Goal: Task Accomplishment & Management: Manage account settings

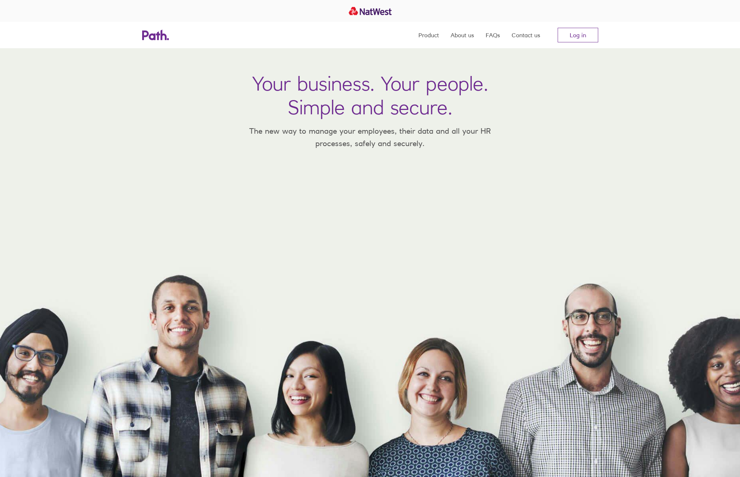
click at [582, 35] on link "Log in" at bounding box center [578, 35] width 41 height 15
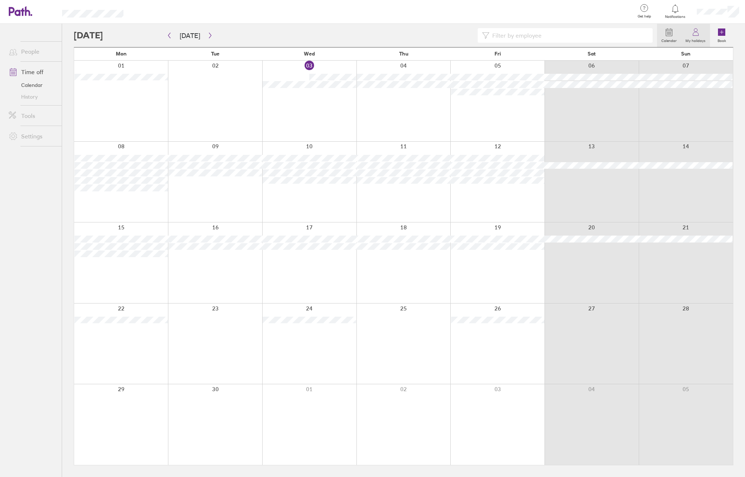
click at [696, 37] on label "My holidays" at bounding box center [695, 40] width 29 height 7
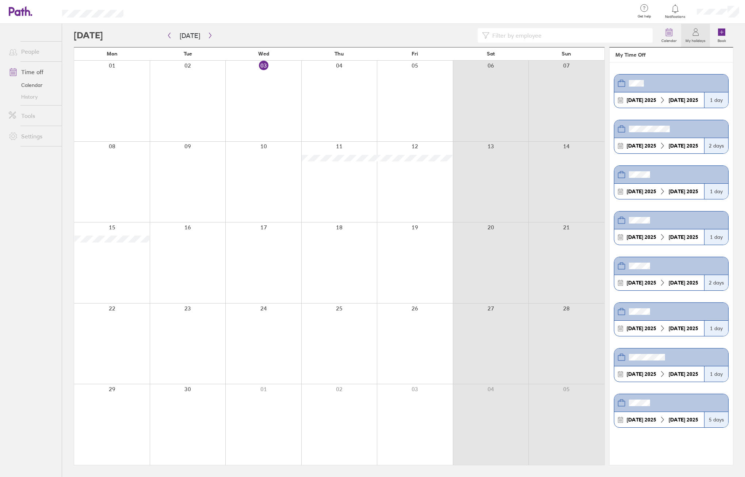
click at [664, 138] on header at bounding box center [672, 129] width 114 height 18
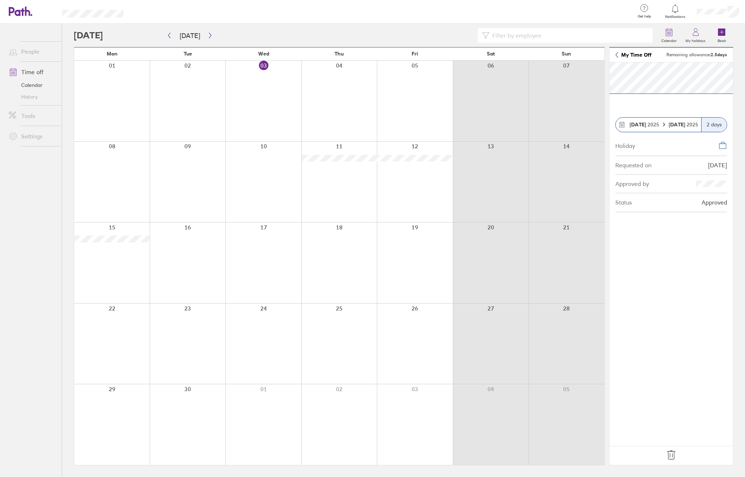
click at [673, 456] on icon at bounding box center [672, 455] width 8 height 9
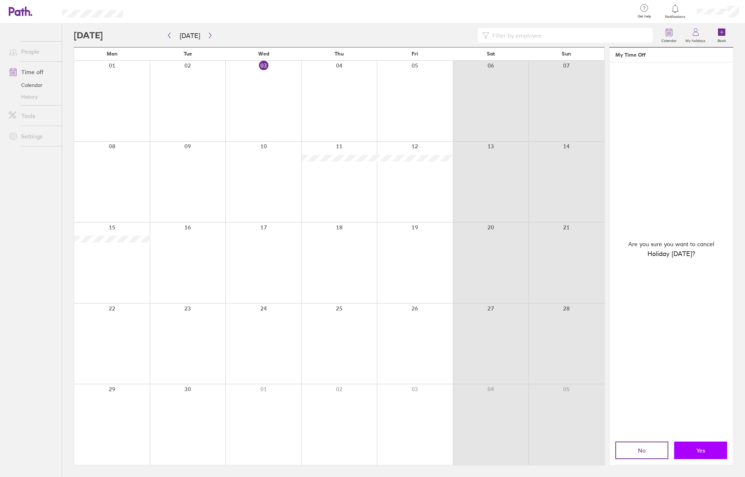
click at [692, 448] on button "Yes" at bounding box center [701, 451] width 53 height 18
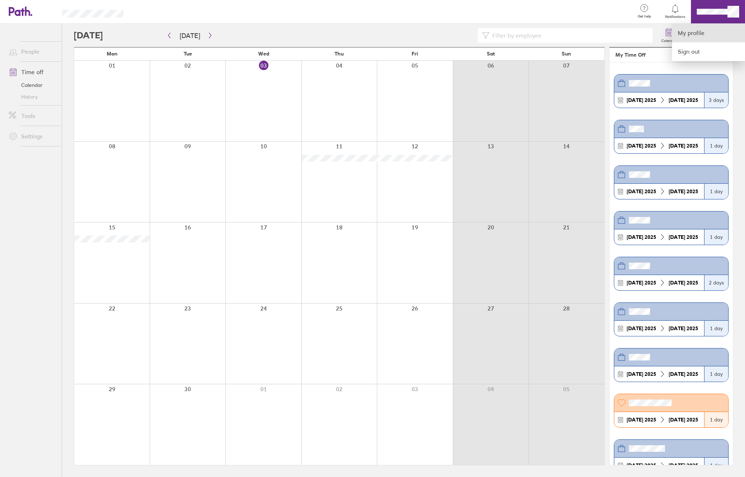
click at [690, 37] on link "My profile" at bounding box center [708, 33] width 73 height 19
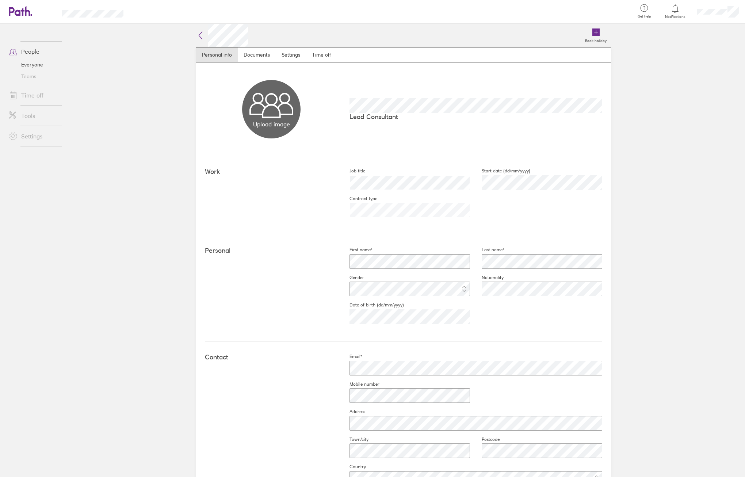
drag, startPoint x: 319, startPoint y: 54, endPoint x: 124, endPoint y: 55, distance: 194.8
click at [319, 54] on link "Time off" at bounding box center [321, 55] width 31 height 15
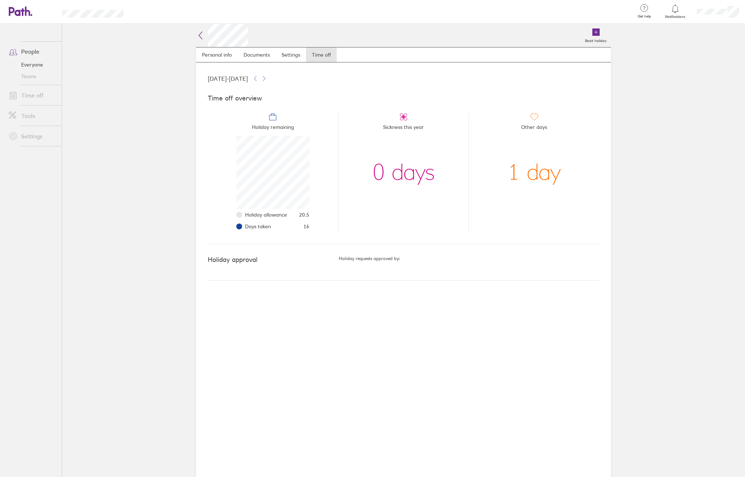
scroll to position [73, 73]
click at [675, 11] on div at bounding box center [372, 238] width 745 height 477
click at [38, 50] on link "People" at bounding box center [32, 51] width 59 height 15
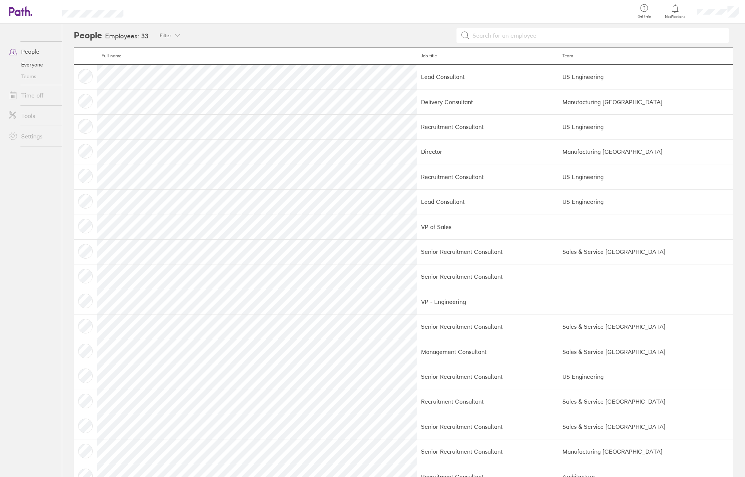
click at [30, 93] on link "Time off" at bounding box center [32, 95] width 59 height 15
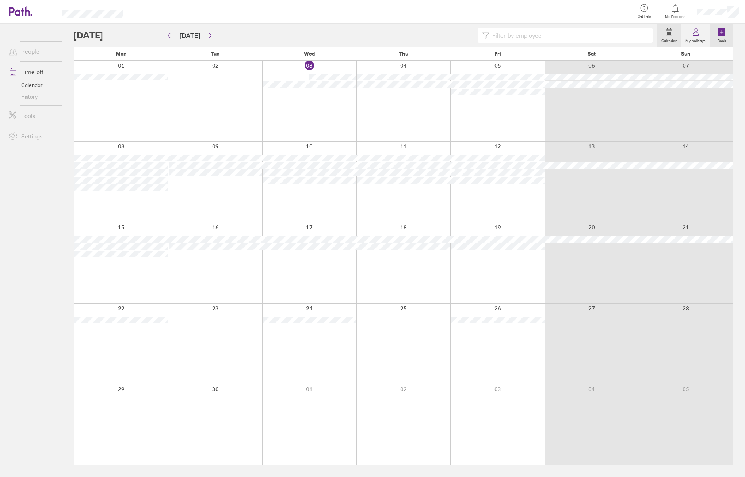
click at [718, 35] on icon at bounding box center [721, 32] width 7 height 7
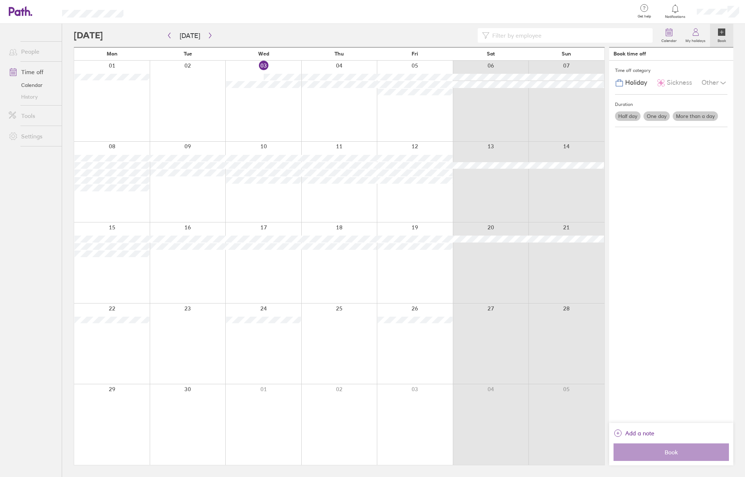
click at [630, 115] on label "Half day" at bounding box center [628, 116] width 26 height 10
click at [0, 0] on input "Half day" at bounding box center [0, 0] width 0 height 0
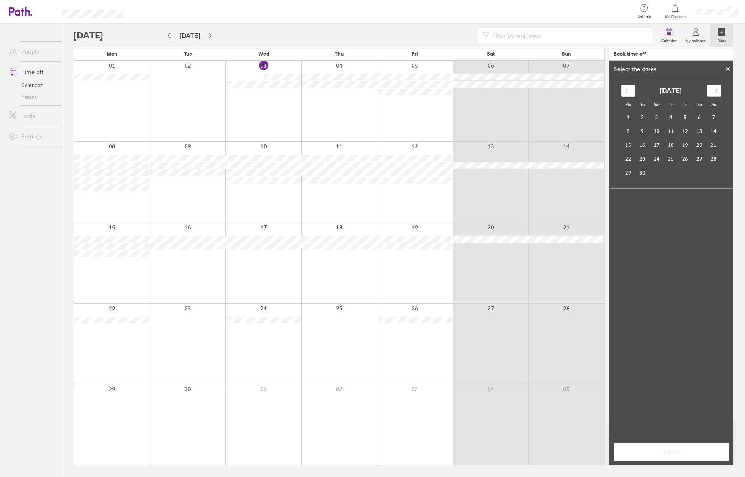
click at [714, 87] on div "Move forward to switch to the next month." at bounding box center [714, 91] width 14 height 12
click at [671, 129] on td "9" at bounding box center [671, 131] width 14 height 14
click at [689, 237] on label "Afternoon" at bounding box center [685, 237] width 29 height 9
click at [0, 0] on input "Afternoon" at bounding box center [0, 0] width 0 height 0
click at [660, 456] on button "Select" at bounding box center [671, 453] width 115 height 18
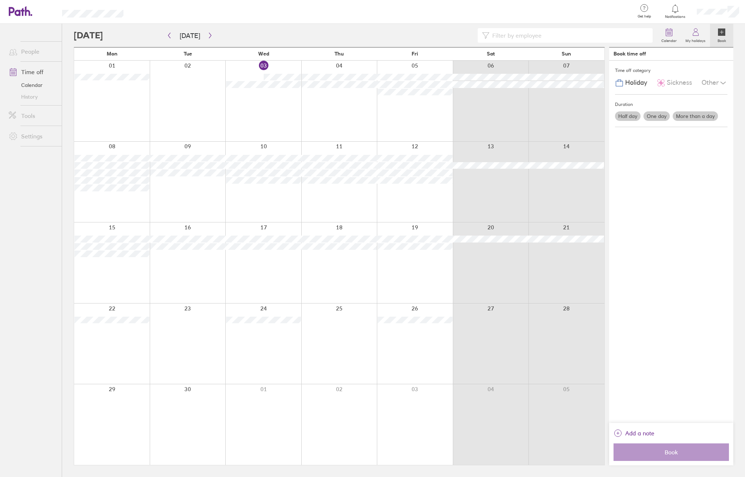
click at [631, 116] on label "Half day" at bounding box center [628, 116] width 26 height 10
click at [0, 0] on input "Half day" at bounding box center [0, 0] width 0 height 0
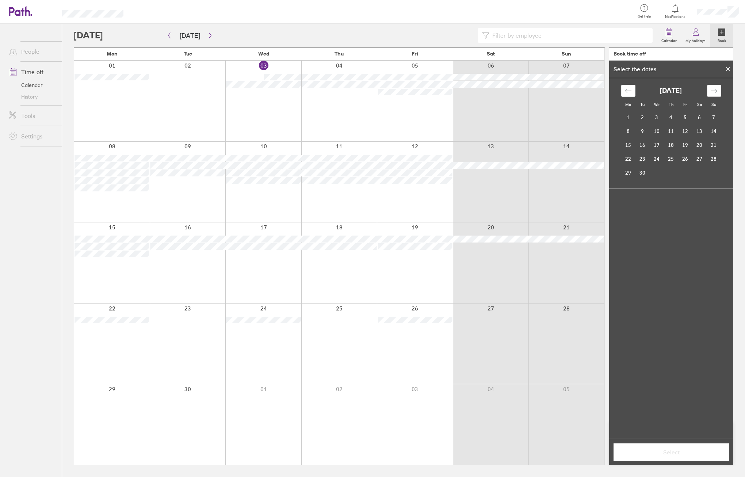
click at [713, 91] on icon "Move forward to switch to the next month." at bounding box center [714, 90] width 7 height 7
click at [671, 140] on td "13" at bounding box center [671, 145] width 14 height 14
click at [683, 235] on label "Afternoon" at bounding box center [685, 237] width 29 height 9
click at [0, 0] on input "Afternoon" at bounding box center [0, 0] width 0 height 0
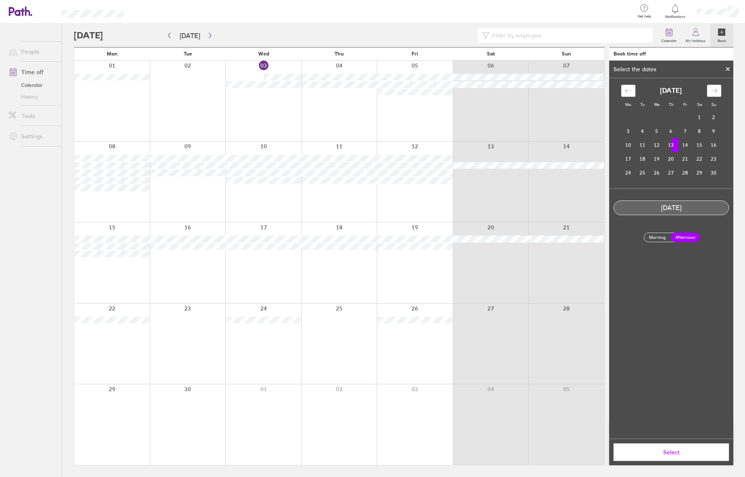
click at [677, 447] on button "Select" at bounding box center [671, 453] width 115 height 18
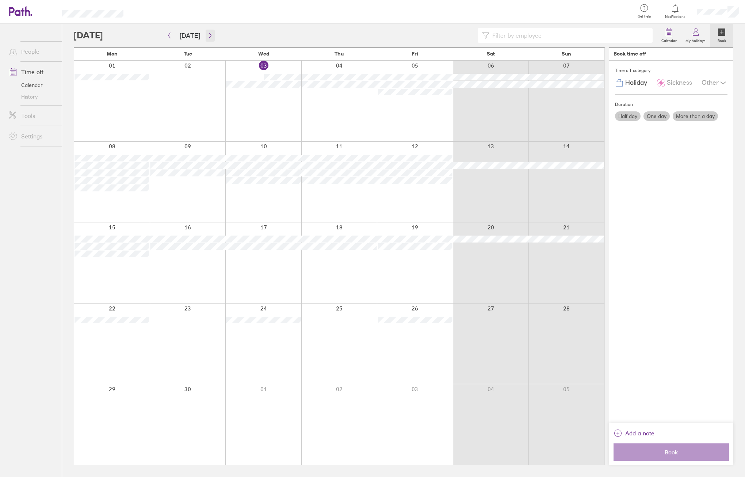
click at [209, 31] on button "button" at bounding box center [210, 36] width 9 height 12
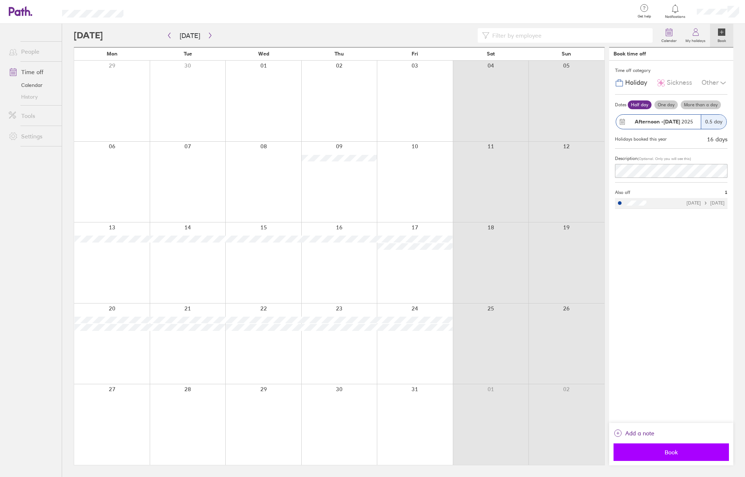
click at [664, 453] on span "Book" at bounding box center [671, 452] width 105 height 7
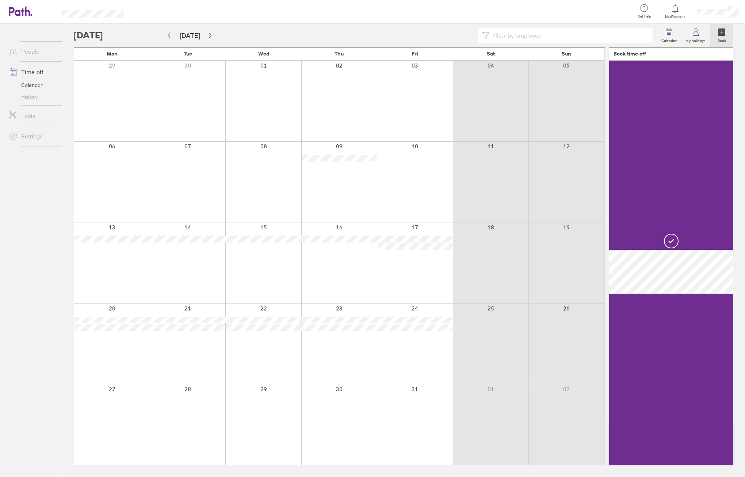
click at [665, 244] on circle at bounding box center [672, 241] width 14 height 14
click at [723, 31] on icon at bounding box center [721, 32] width 7 height 7
click at [34, 50] on link "People" at bounding box center [32, 51] width 59 height 15
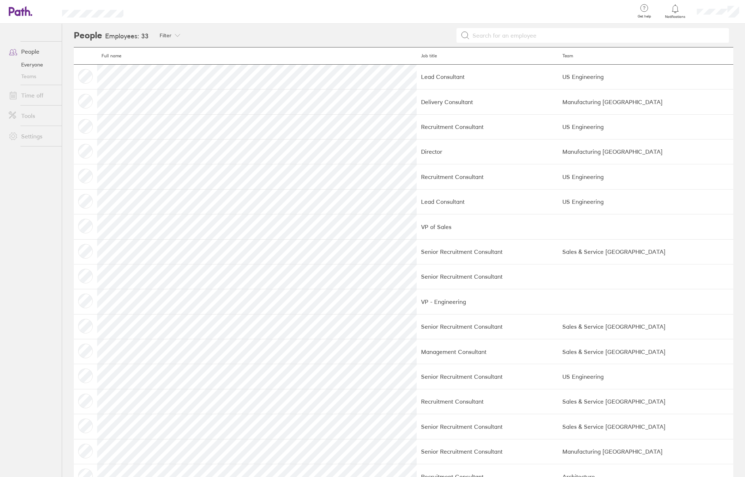
click at [38, 91] on link "Time off" at bounding box center [32, 95] width 59 height 15
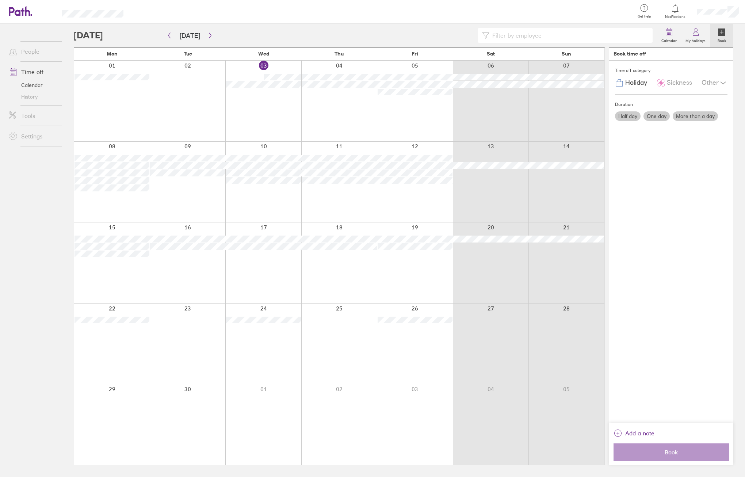
click at [625, 118] on label "Half day" at bounding box center [628, 116] width 26 height 10
click at [0, 0] on input "Half day" at bounding box center [0, 0] width 0 height 0
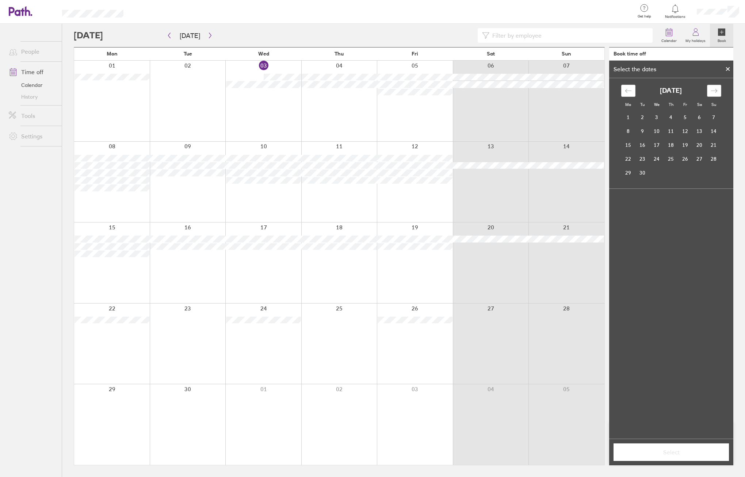
click at [713, 91] on icon "Move forward to switch to the next month." at bounding box center [714, 90] width 7 height 7
click at [670, 130] on td "9" at bounding box center [671, 131] width 14 height 14
click at [681, 237] on label "Afternoon" at bounding box center [685, 237] width 29 height 9
click at [0, 0] on input "Afternoon" at bounding box center [0, 0] width 0 height 0
click at [675, 449] on span "Select" at bounding box center [671, 452] width 105 height 7
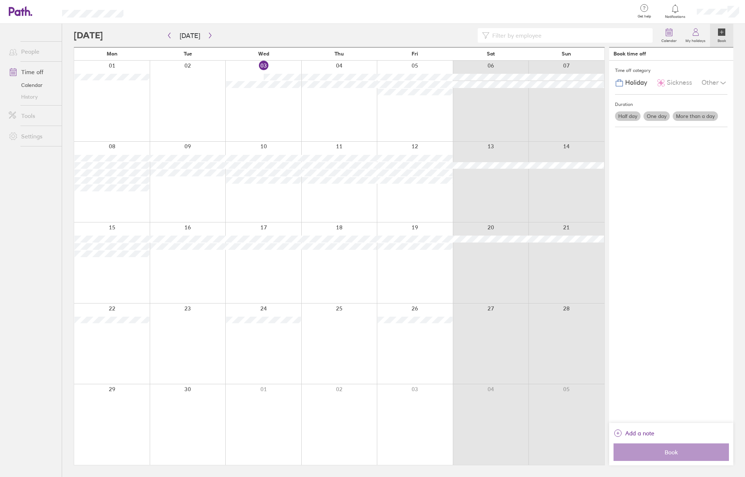
click at [692, 166] on div "Time off category Holiday Sickness Other Duration Half day One day More than a …" at bounding box center [672, 242] width 124 height 362
click at [645, 124] on div "Duration Half day One day More than a day" at bounding box center [671, 111] width 113 height 33
click at [703, 183] on div "Time off category Holiday Sickness Other Duration Half day One day More than a …" at bounding box center [672, 242] width 124 height 362
click at [209, 39] on button "button" at bounding box center [210, 36] width 9 height 12
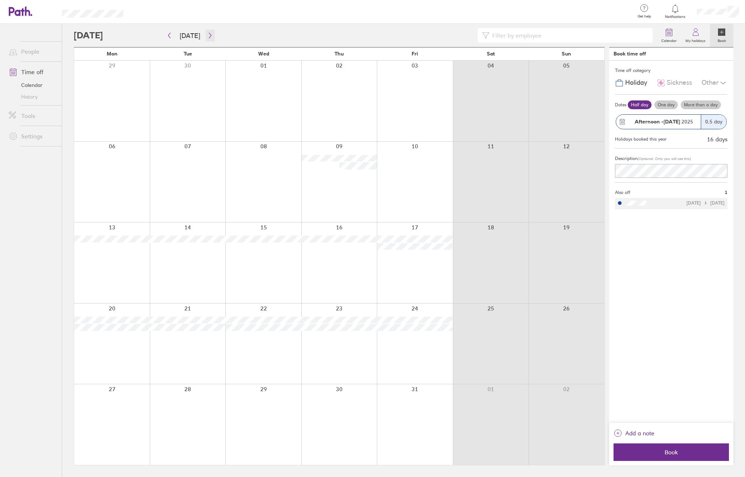
click at [208, 36] on icon "button" at bounding box center [210, 36] width 5 height 6
click at [680, 120] on strong "09 Oct" at bounding box center [672, 121] width 16 height 7
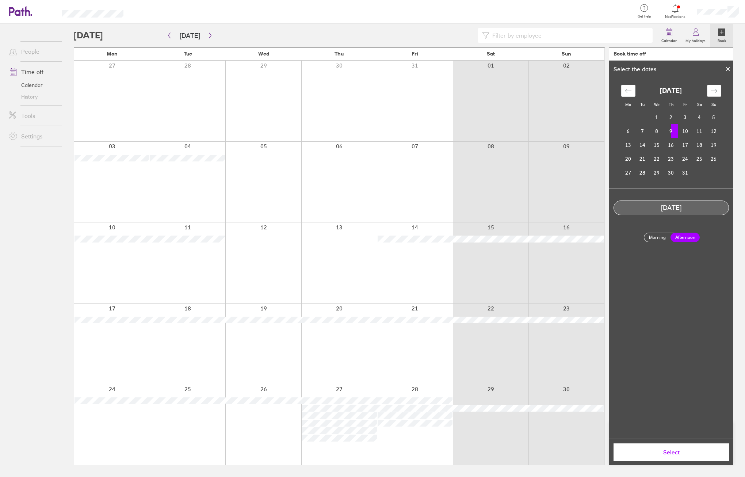
click at [714, 91] on icon "Move forward to switch to the next month." at bounding box center [714, 90] width 7 height 7
click at [671, 144] on td "13" at bounding box center [671, 145] width 14 height 14
click at [672, 453] on span "Select" at bounding box center [671, 452] width 105 height 7
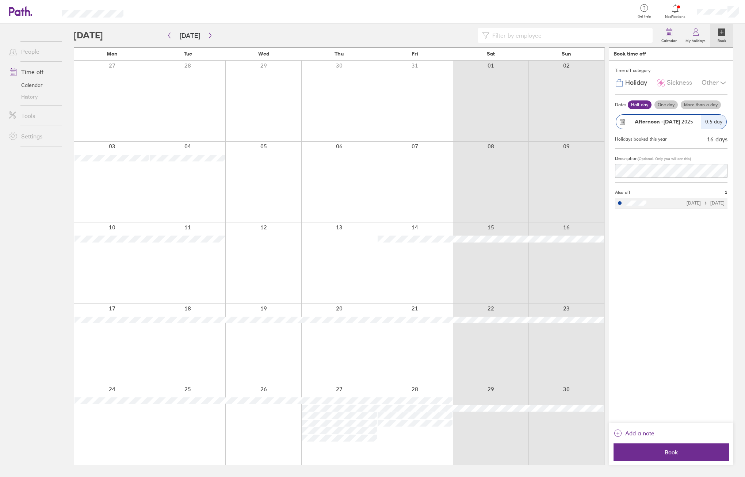
click at [691, 304] on div "Time off category Holiday Sickness Other Dates Half day One day More than a day…" at bounding box center [672, 242] width 124 height 362
click at [676, 13] on div at bounding box center [676, 9] width 24 height 10
